Goal: Obtain resource: Obtain resource

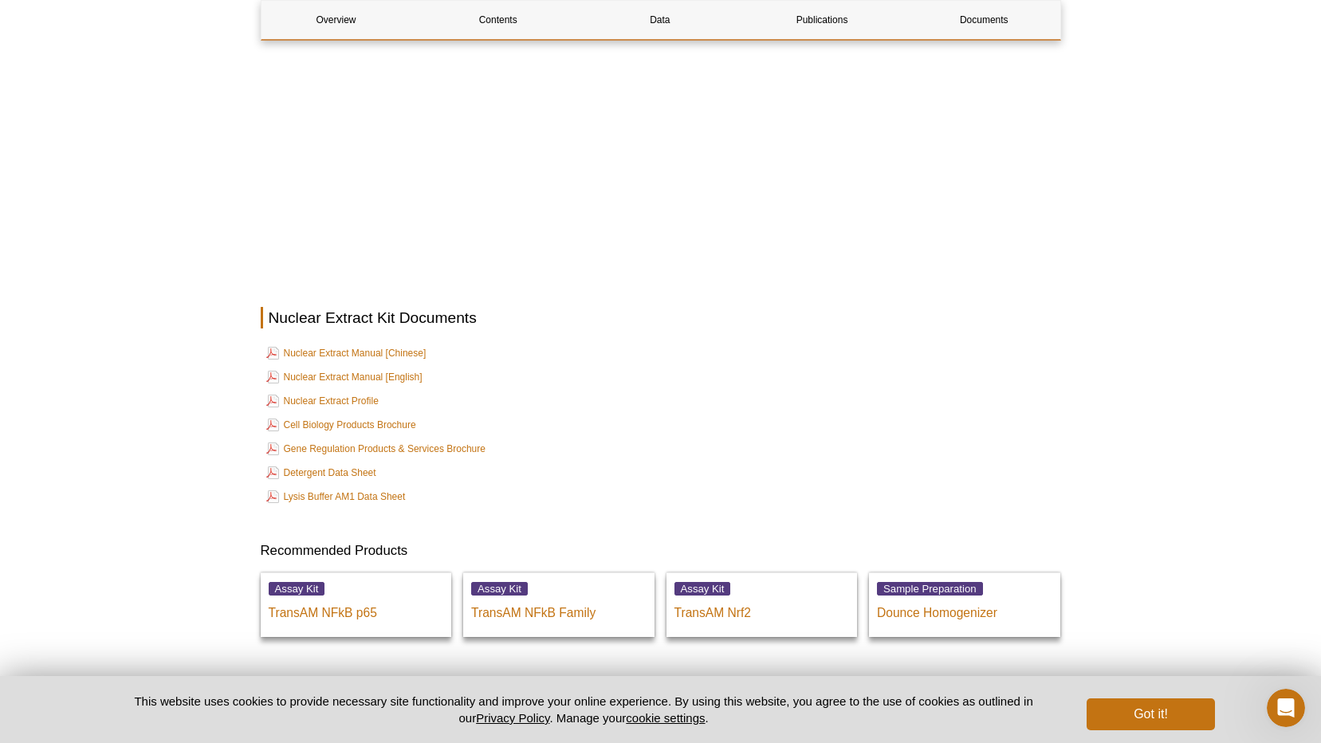
scroll to position [2718, 0]
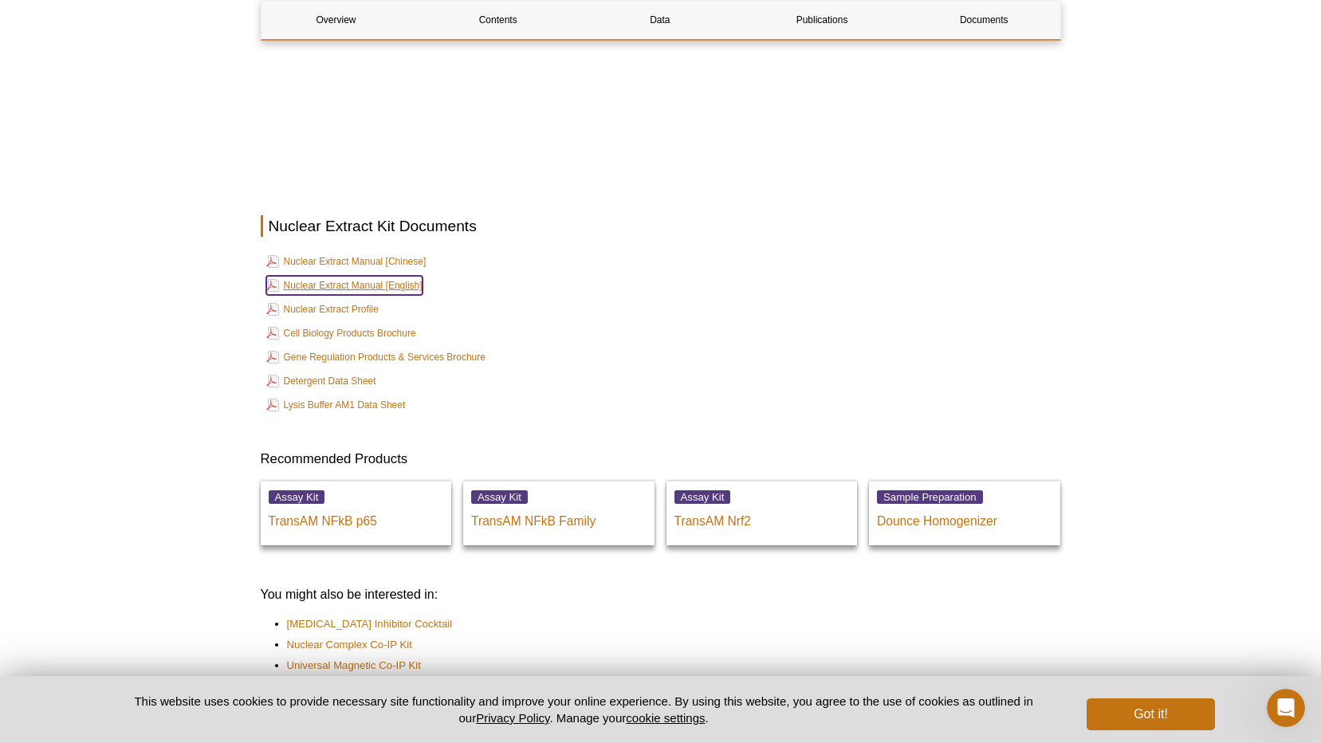
click at [379, 276] on link "Nuclear Extract Manual [English]" at bounding box center [344, 285] width 156 height 19
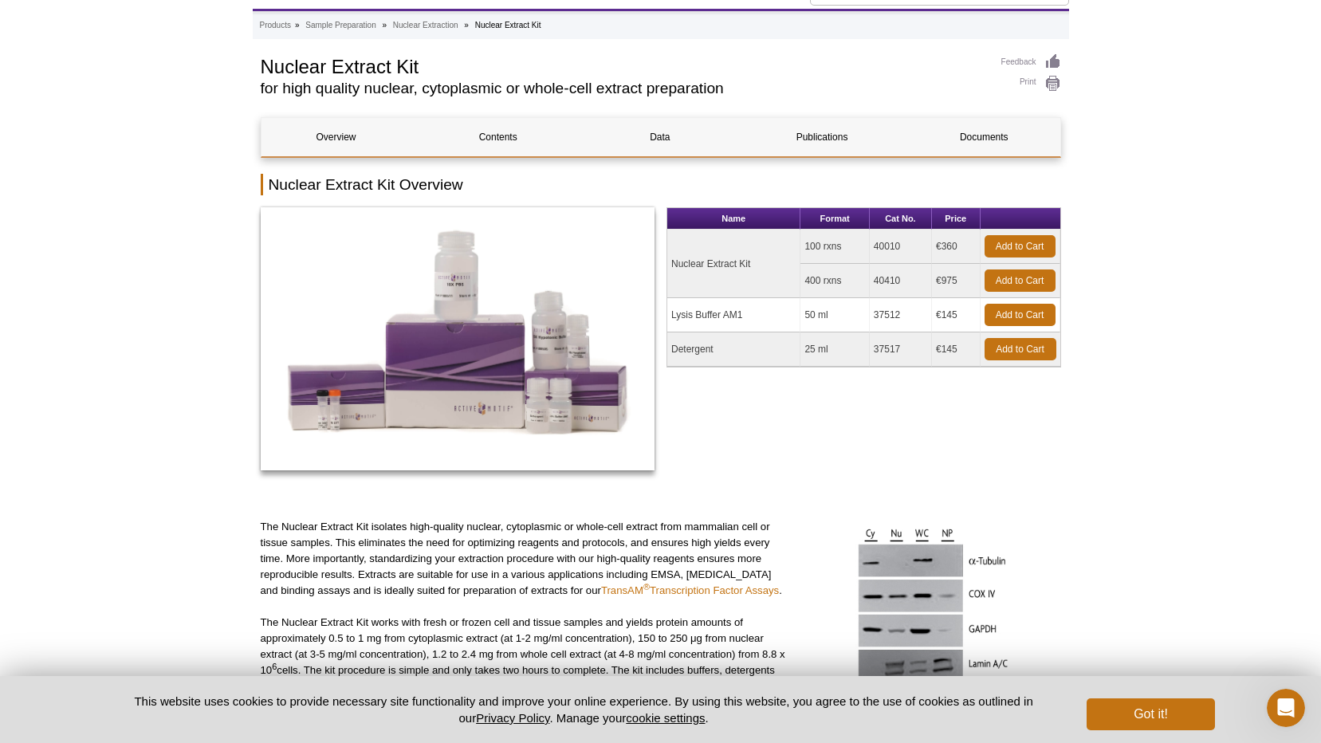
scroll to position [0, 0]
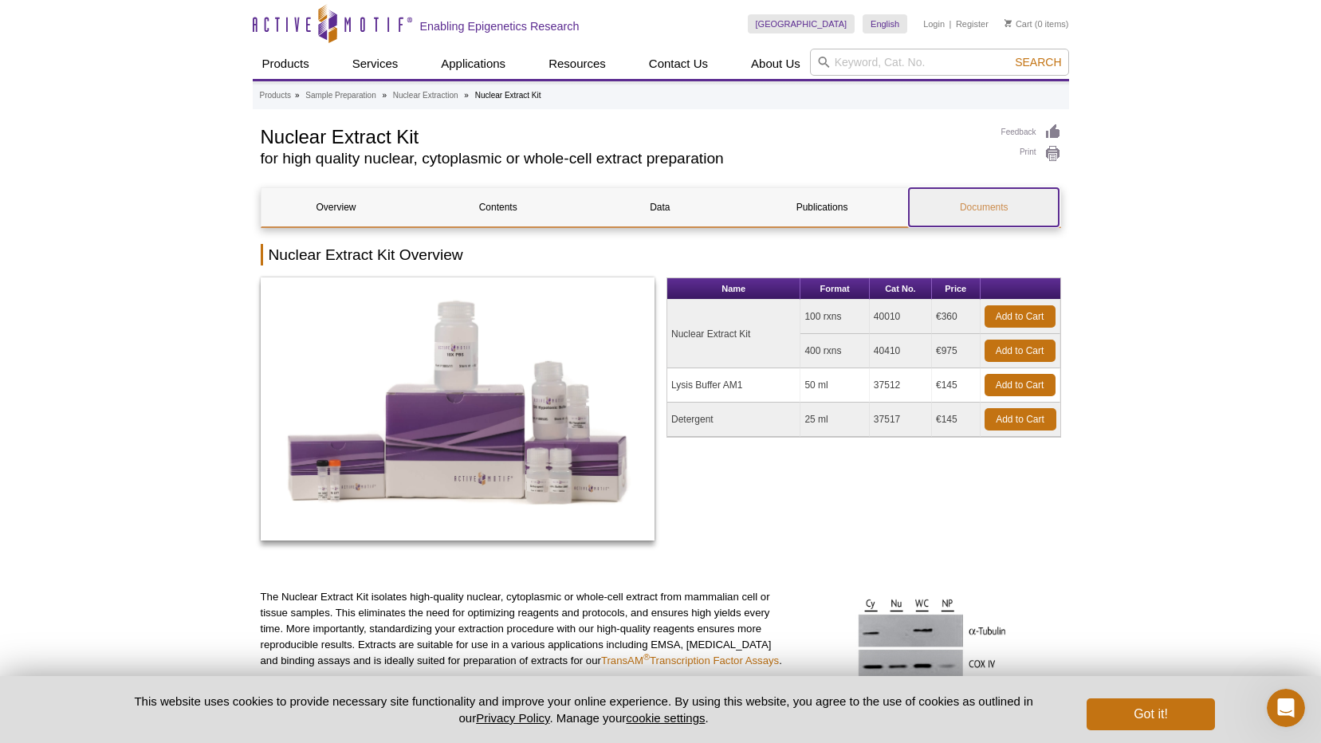
click at [998, 213] on link "Documents" at bounding box center [984, 207] width 150 height 38
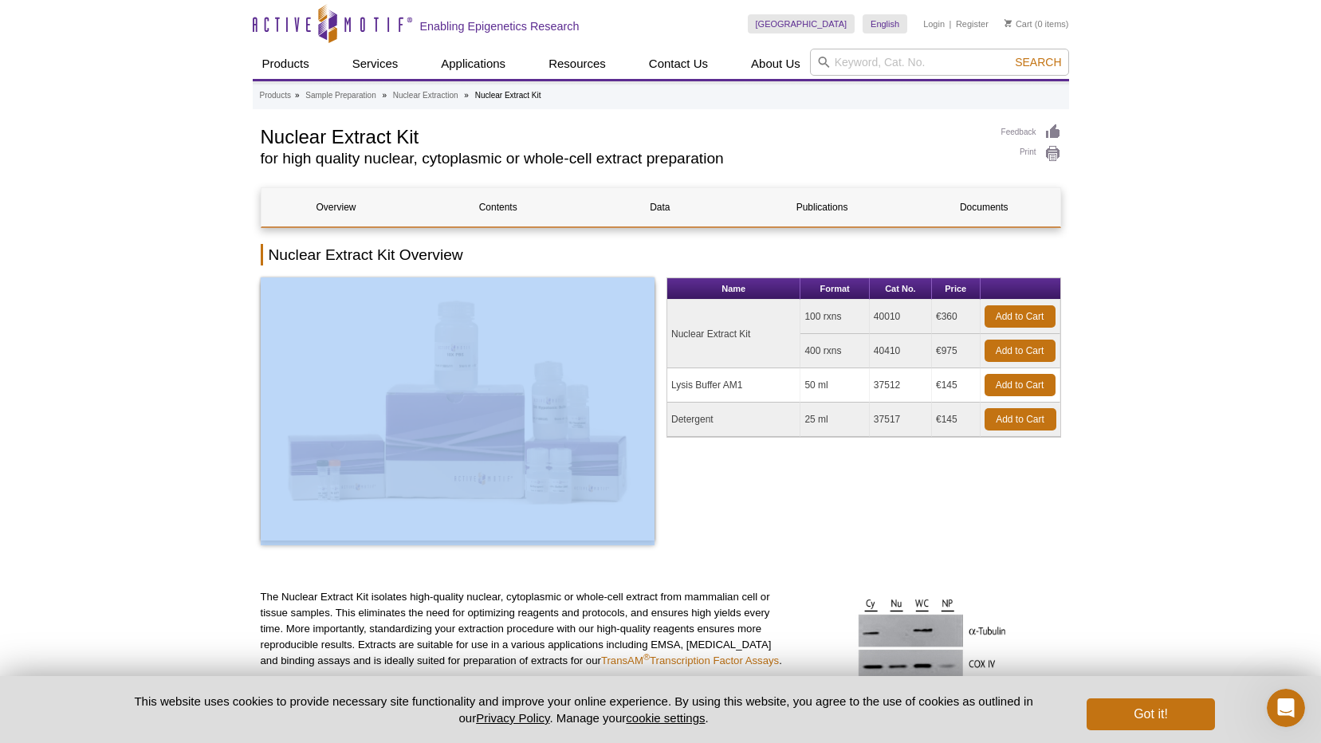
drag, startPoint x: 661, startPoint y: 262, endPoint x: 725, endPoint y: 293, distance: 71.0
drag, startPoint x: 725, startPoint y: 293, endPoint x: 813, endPoint y: 508, distance: 232.5
click at [813, 508] on div "Name Format Cat No. Price Nuclear Extract Kit 100 rxns 40010 €360 Add to Cart 4…" at bounding box center [864, 418] width 395 height 280
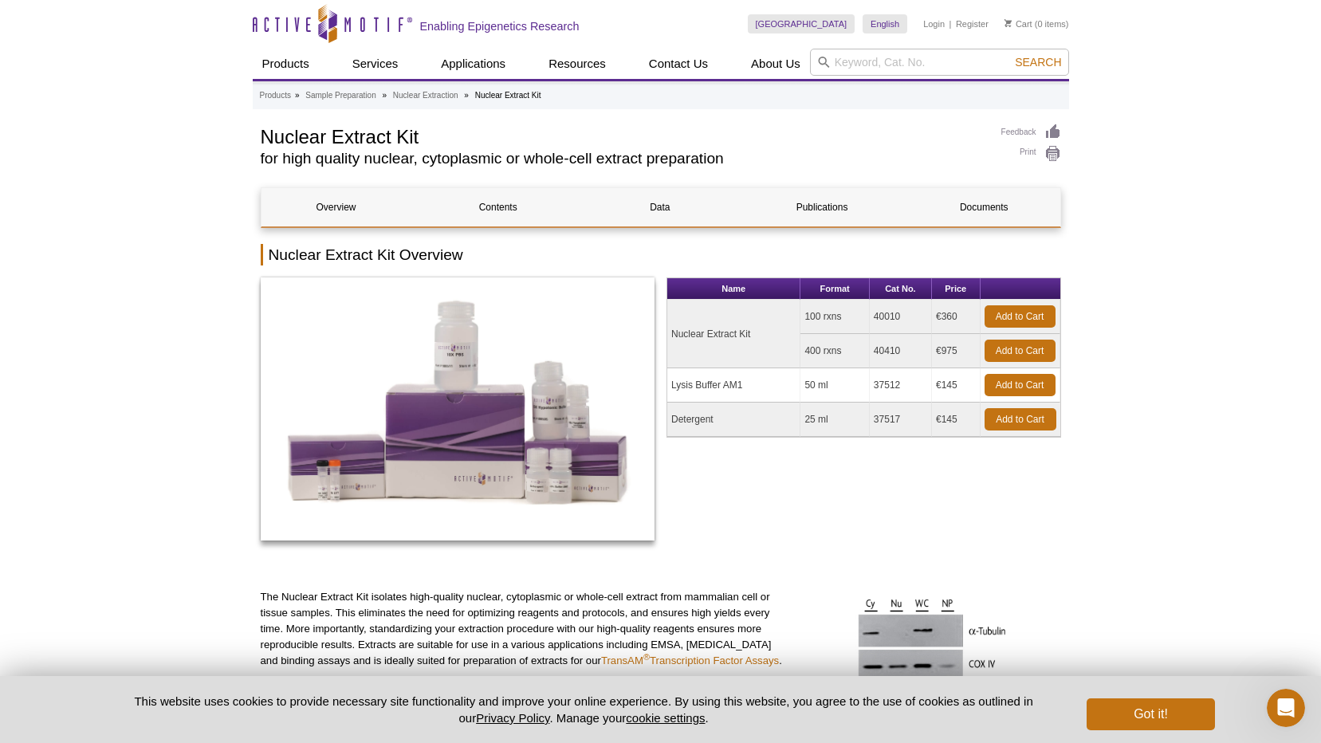
drag, startPoint x: 852, startPoint y: 368, endPoint x: 764, endPoint y: 498, distance: 156.2
click at [764, 498] on div "Name Format Cat No. Price Nuclear Extract Kit 100 rxns 40010 €360 Add to Cart 4…" at bounding box center [864, 418] width 395 height 280
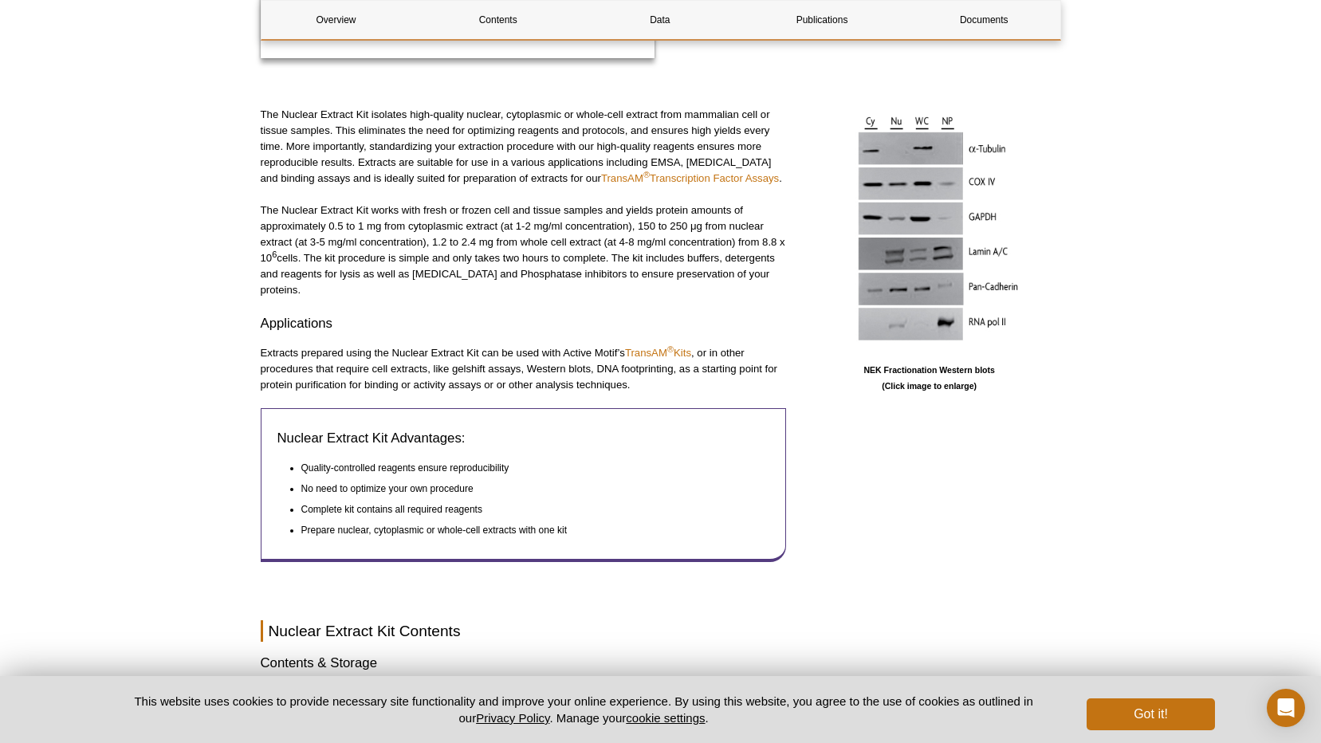
scroll to position [478, 0]
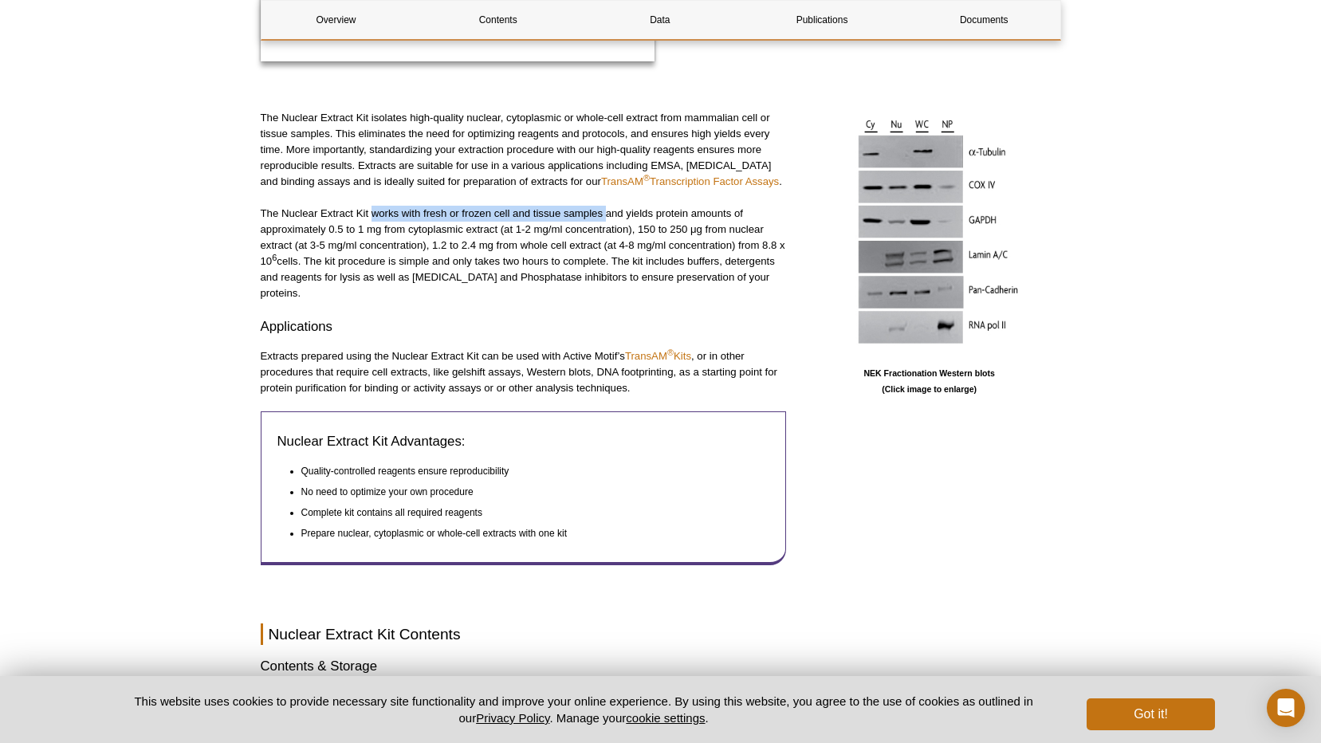
drag, startPoint x: 607, startPoint y: 210, endPoint x: 371, endPoint y: 211, distance: 236.1
click at [371, 211] on p "The Nuclear Extract Kit works with fresh or frozen cell and tissue samples and …" at bounding box center [524, 254] width 526 height 96
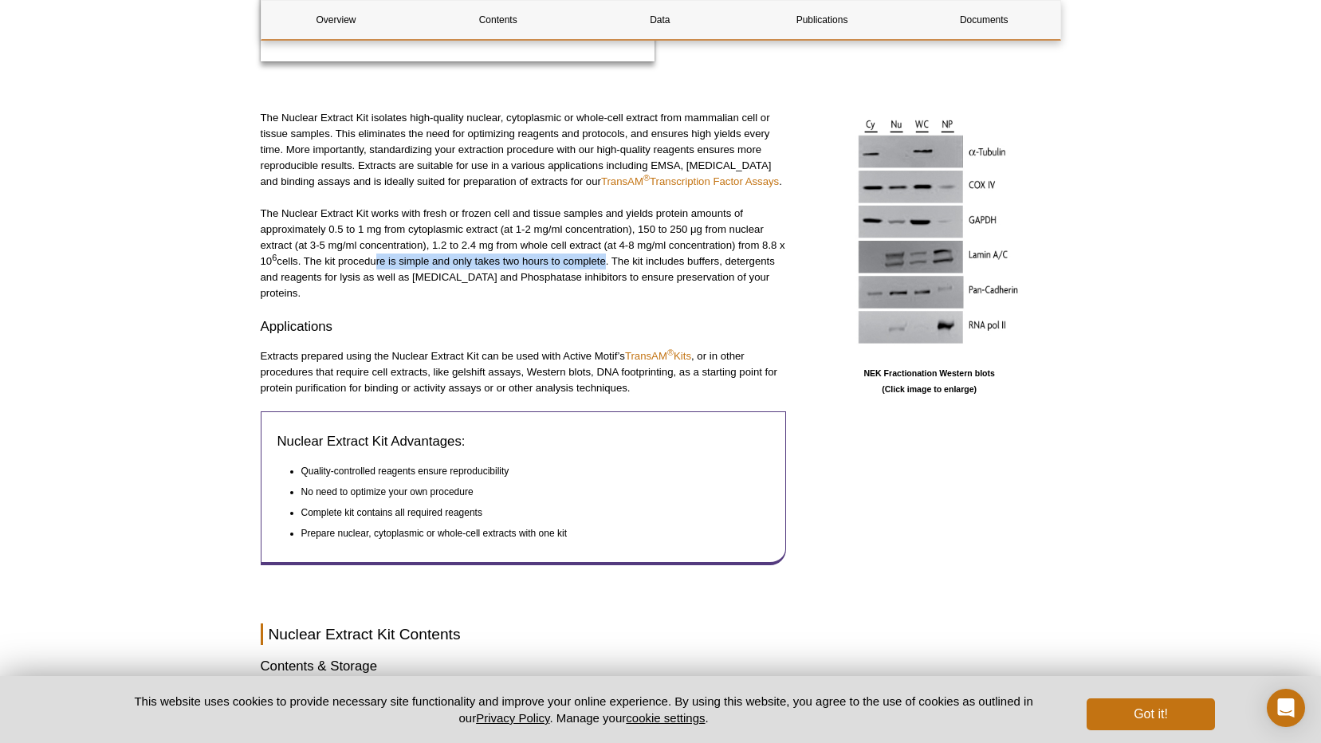
drag, startPoint x: 372, startPoint y: 255, endPoint x: 604, endPoint y: 264, distance: 232.2
click at [604, 264] on p "The Nuclear Extract Kit works with fresh or frozen cell and tissue samples and …" at bounding box center [524, 254] width 526 height 96
